Goal: Information Seeking & Learning: Learn about a topic

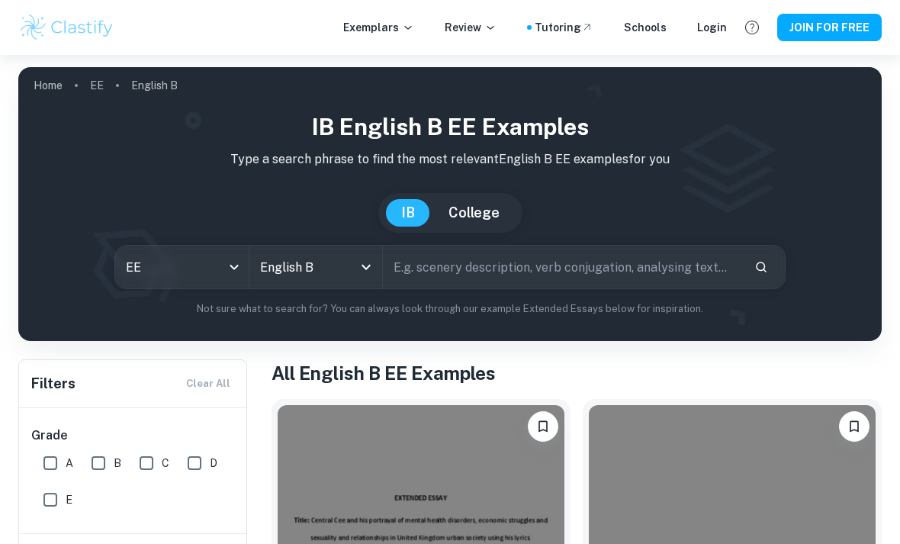
scroll to position [190, 0]
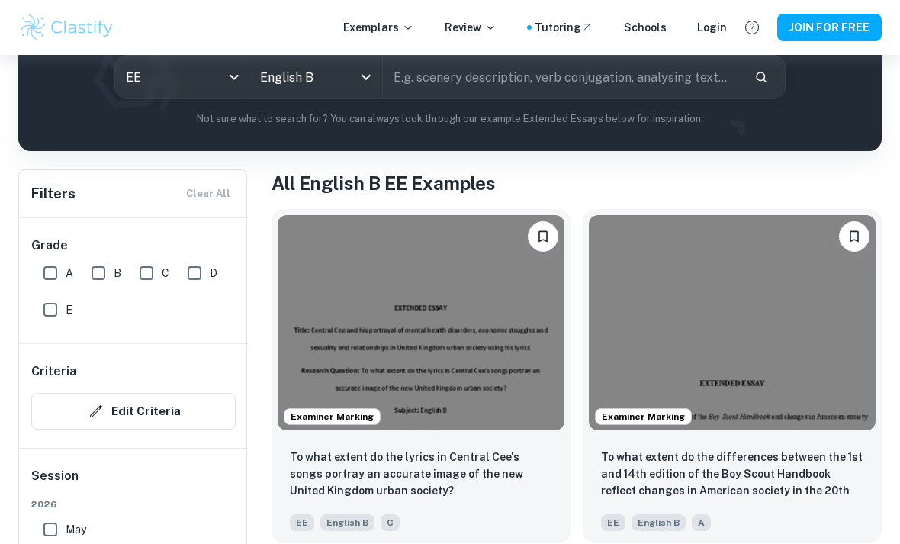
click at [344, 348] on img at bounding box center [421, 322] width 287 height 215
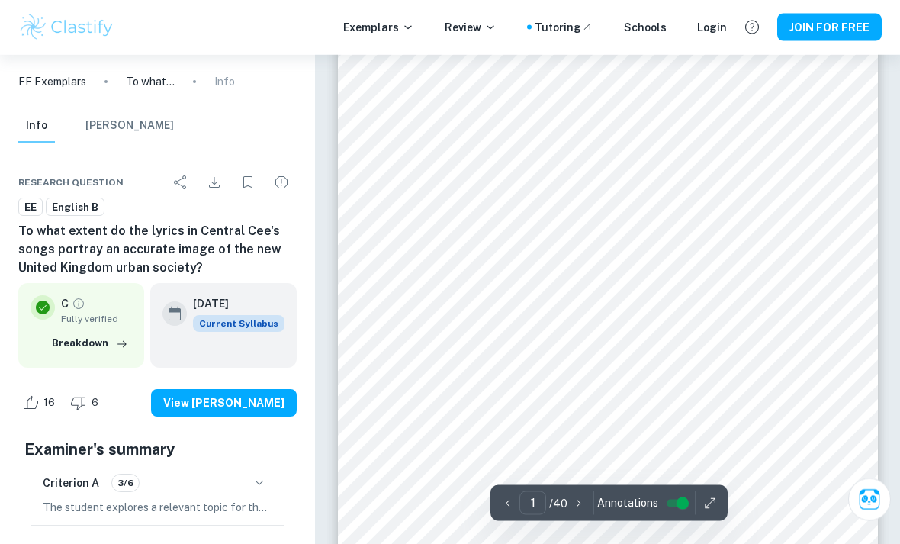
scroll to position [107, 0]
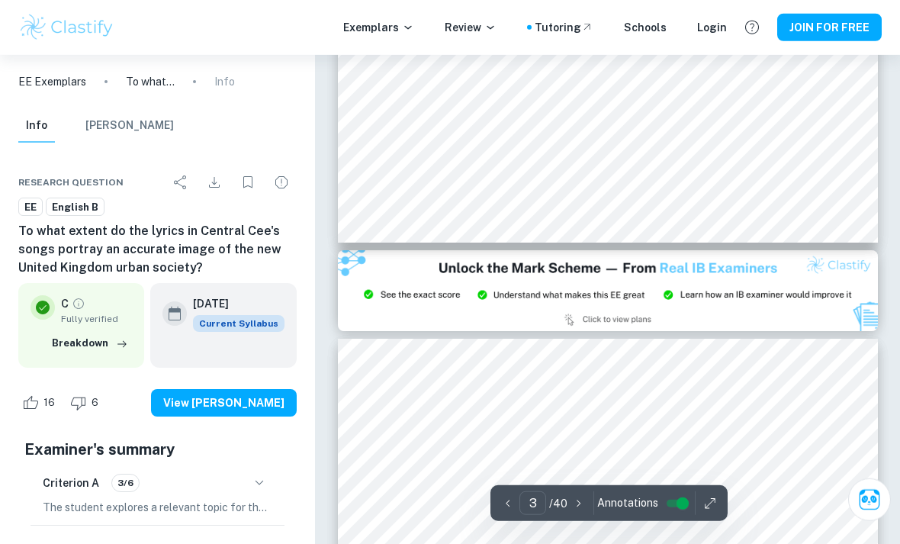
type input "2"
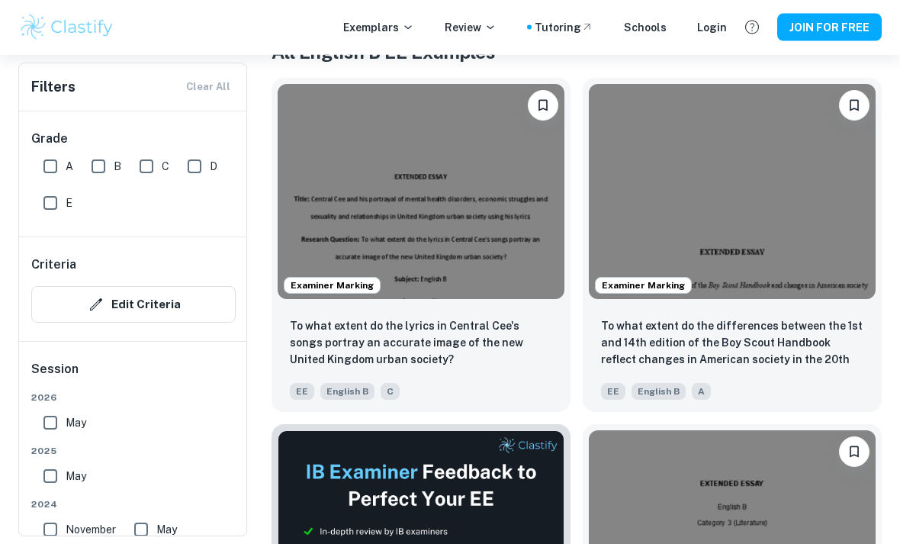
scroll to position [326, 0]
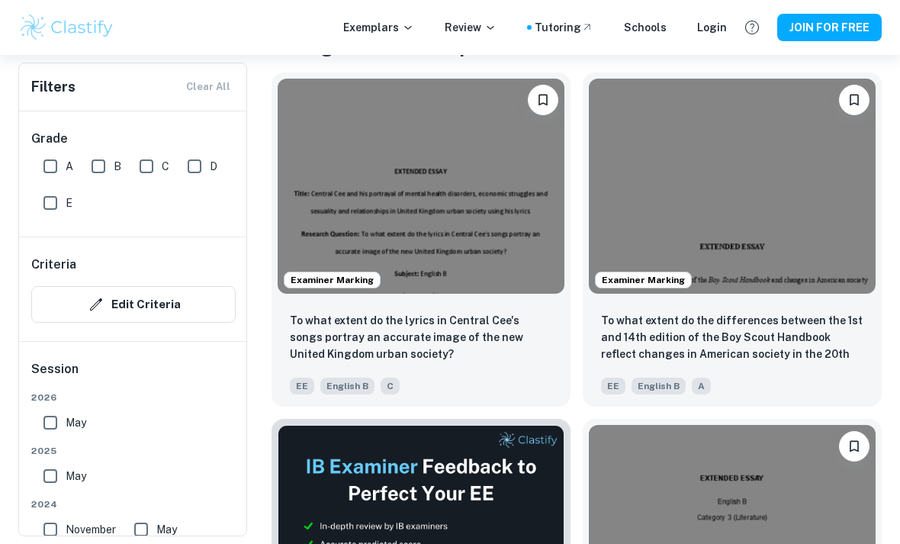
click at [763, 206] on img at bounding box center [732, 186] width 287 height 215
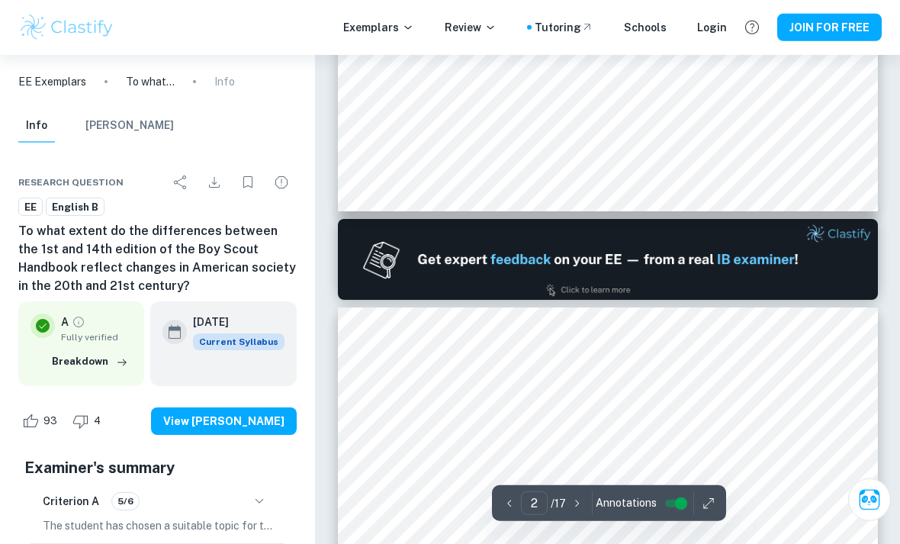
type input "1"
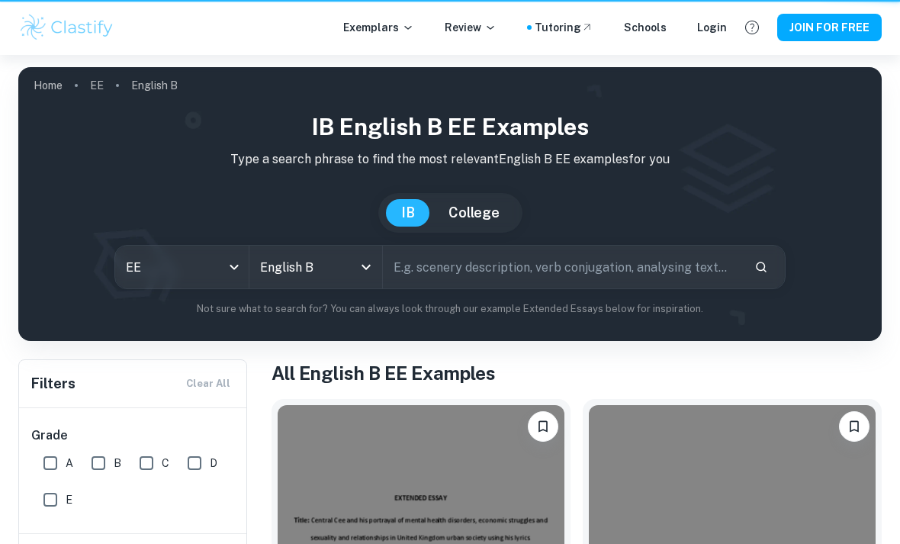
scroll to position [375, 0]
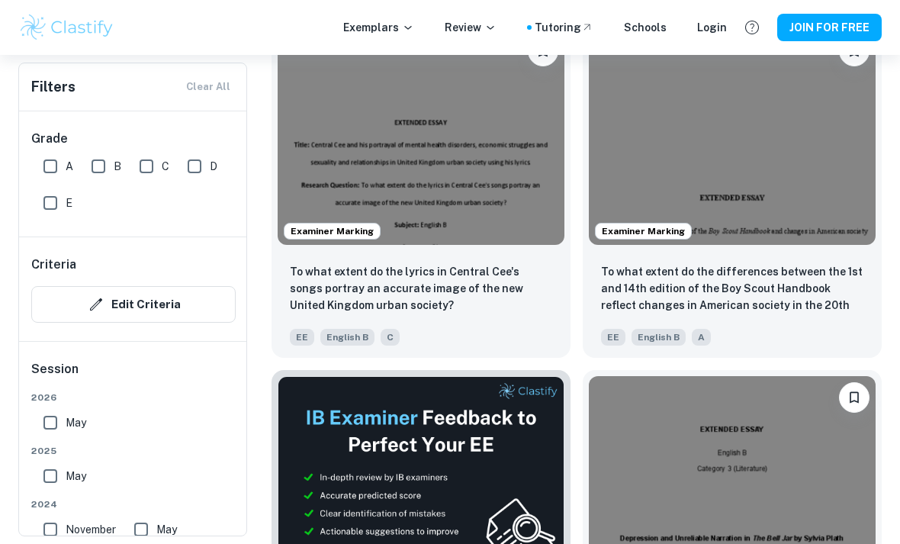
click at [318, 127] on img at bounding box center [421, 137] width 287 height 215
